Goal: Find specific page/section: Find specific page/section

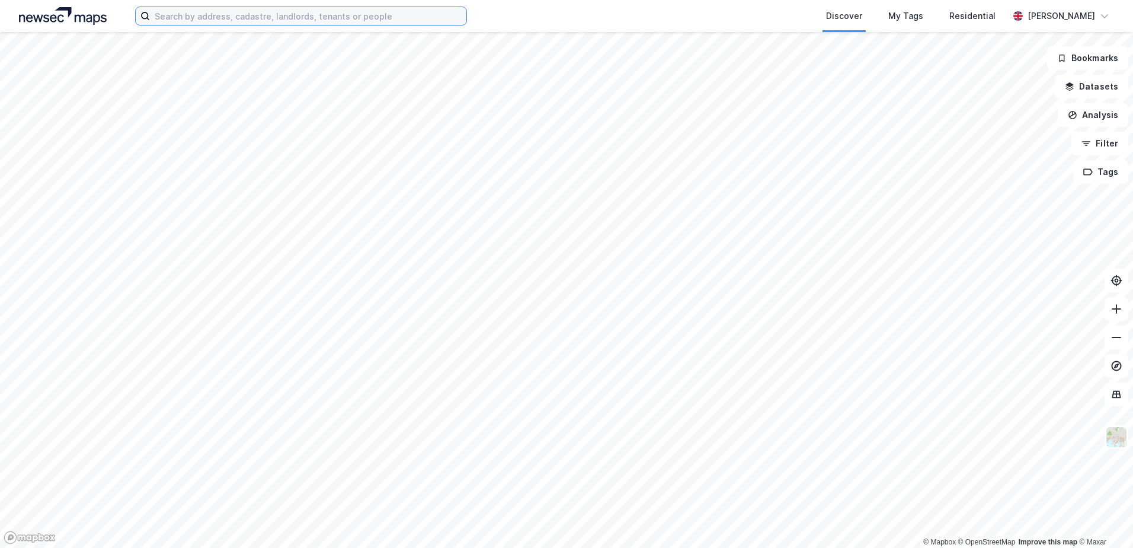
click at [183, 18] on input at bounding box center [308, 16] width 317 height 18
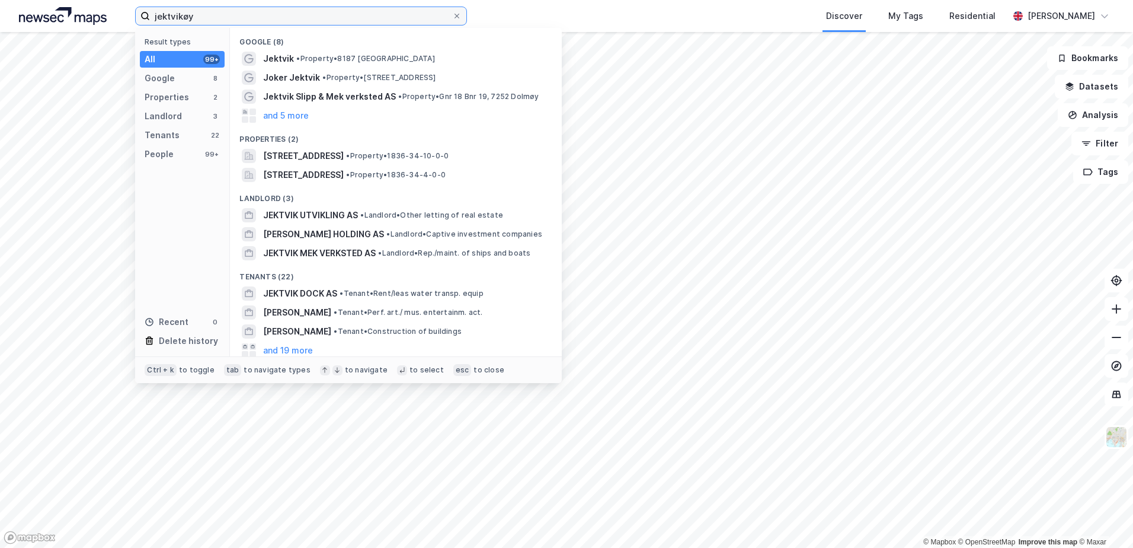
click at [205, 20] on input "jektvikøy" at bounding box center [301, 16] width 302 height 18
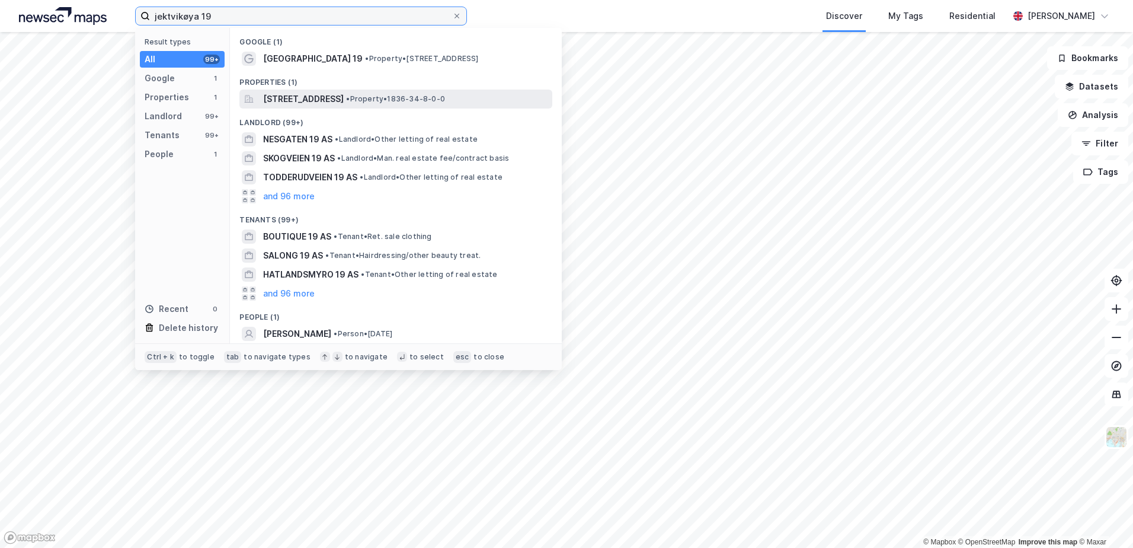
type input "jektvikøya 19"
click at [333, 97] on span "[STREET_ADDRESS]" at bounding box center [303, 99] width 81 height 14
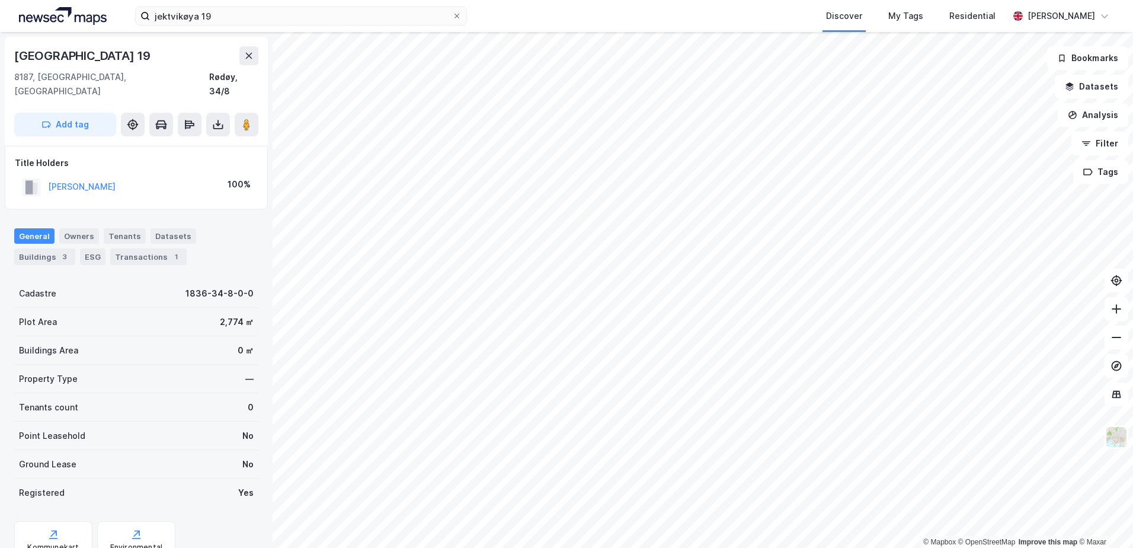
drag, startPoint x: 146, startPoint y: 170, endPoint x: 48, endPoint y: 165, distance: 98.5
click at [48, 175] on div "[PERSON_NAME] 100%" at bounding box center [136, 187] width 243 height 24
copy button "[PERSON_NAME]"
click at [1088, 5] on div "[PERSON_NAME]" at bounding box center [1062, 16] width 106 height 24
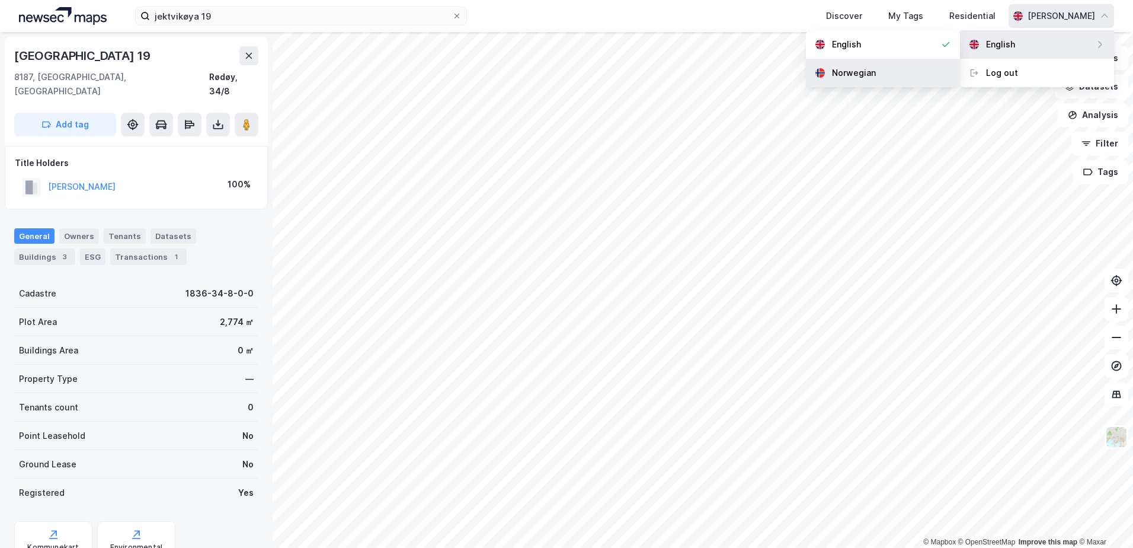
click at [893, 77] on div "Norwegian" at bounding box center [883, 73] width 154 height 28
